Goal: Navigation & Orientation: Find specific page/section

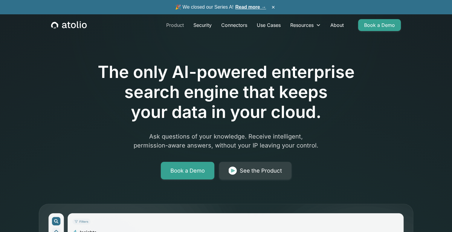
click at [180, 26] on link "Product" at bounding box center [174, 25] width 27 height 12
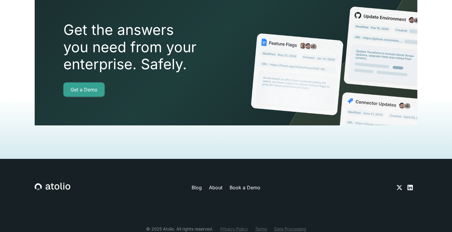
scroll to position [1384, 0]
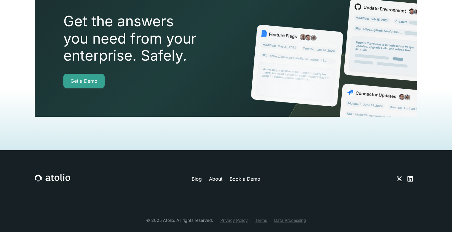
click at [219, 176] on link "About" at bounding box center [215, 179] width 13 height 7
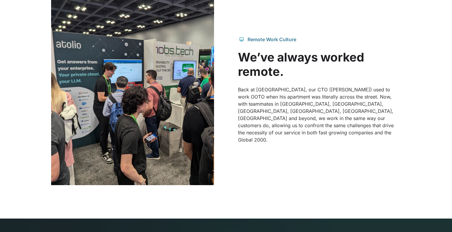
scroll to position [590, 0]
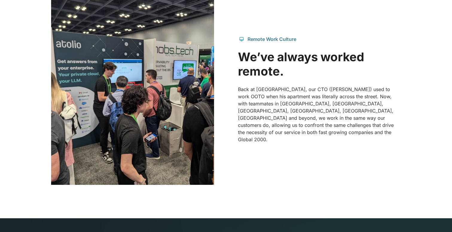
drag, startPoint x: 274, startPoint y: 48, endPoint x: 269, endPoint y: 93, distance: 45.7
click at [274, 43] on div "Remote Work Culture" at bounding box center [272, 39] width 49 height 7
click at [283, 109] on p "Back at Splunk, our CTO (Gareth) used to work OOTO when his apartment was liter…" at bounding box center [319, 114] width 163 height 57
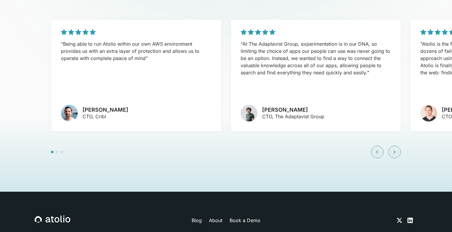
scroll to position [1444, 0]
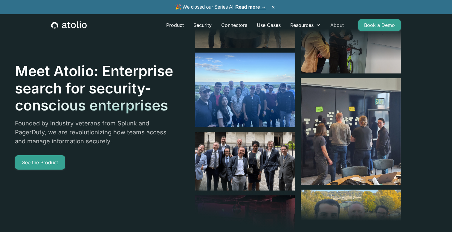
scroll to position [1, 0]
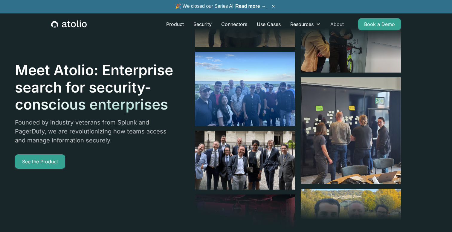
click at [336, 24] on link "About" at bounding box center [337, 24] width 23 height 12
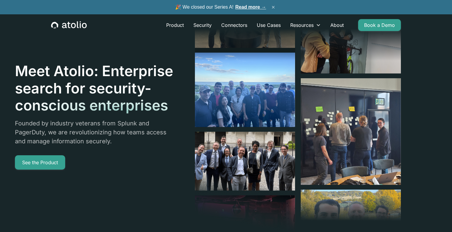
click at [273, 7] on button "×" at bounding box center [273, 7] width 7 height 7
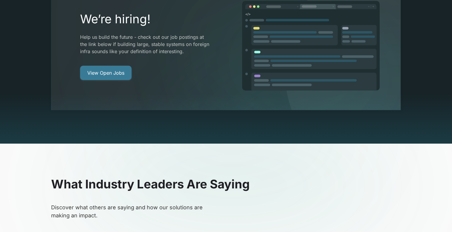
scroll to position [1176, 0]
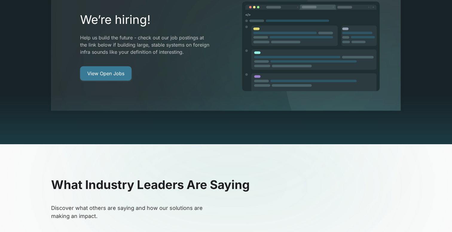
click at [115, 66] on link "View Open Jobs" at bounding box center [105, 73] width 51 height 14
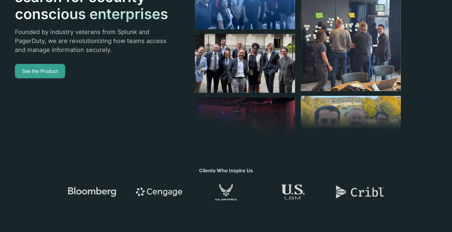
scroll to position [0, 0]
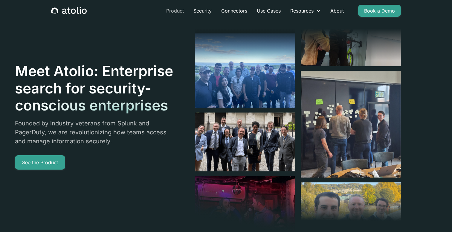
click at [173, 11] on link "Product" at bounding box center [174, 11] width 27 height 12
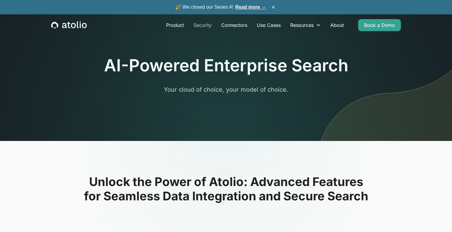
click at [204, 27] on link "Security" at bounding box center [203, 25] width 28 height 12
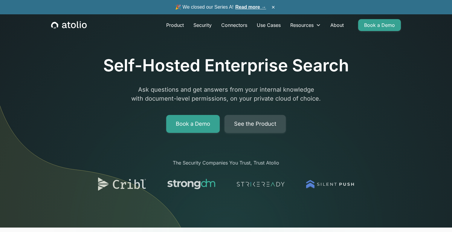
click at [246, 123] on link "See the Product" at bounding box center [255, 124] width 61 height 18
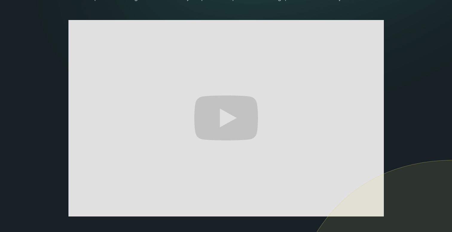
scroll to position [88, 0]
